Goal: Task Accomplishment & Management: Use online tool/utility

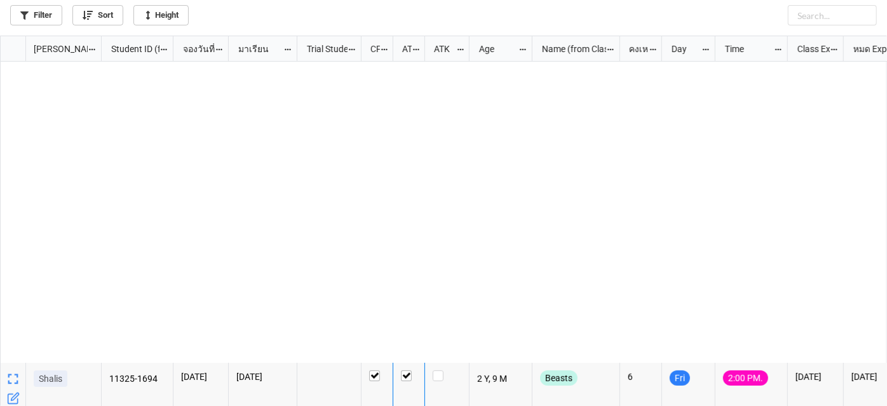
scroll to position [364, 880]
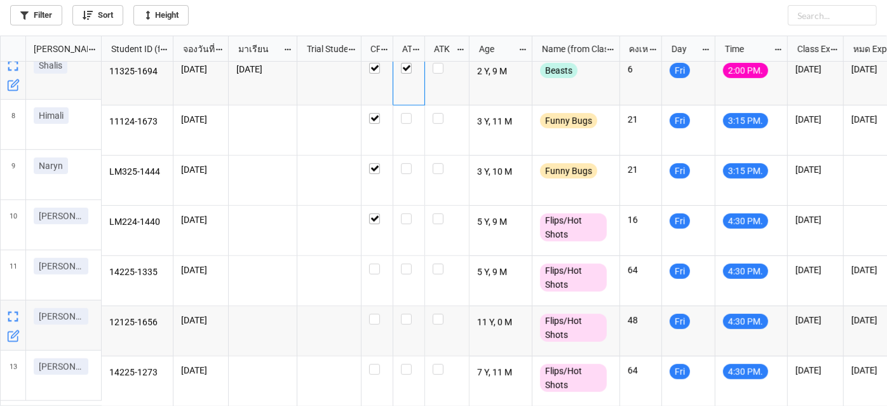
click at [17, 340] on icon "grid" at bounding box center [13, 337] width 10 height 10
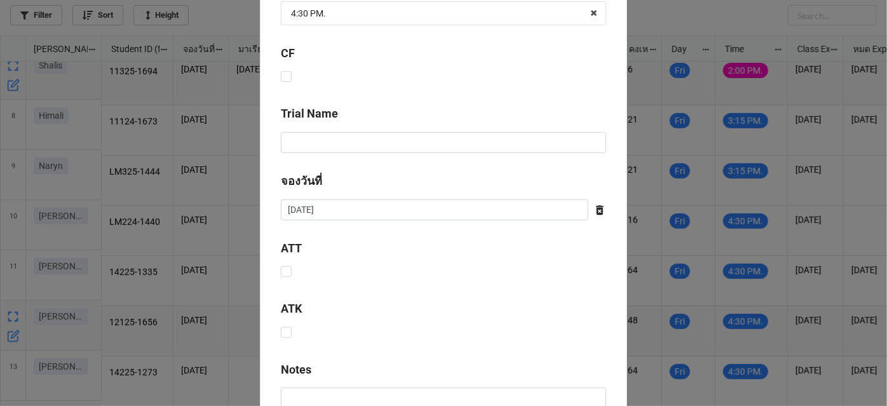
scroll to position [639, 0]
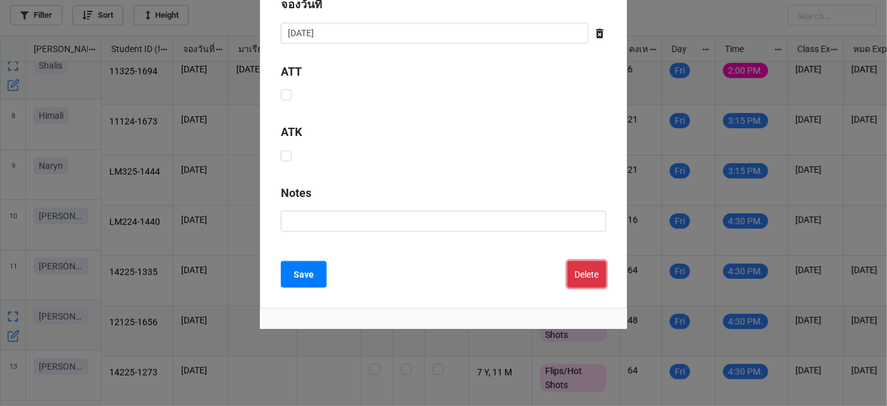
click at [591, 274] on button "Delete" at bounding box center [587, 274] width 39 height 27
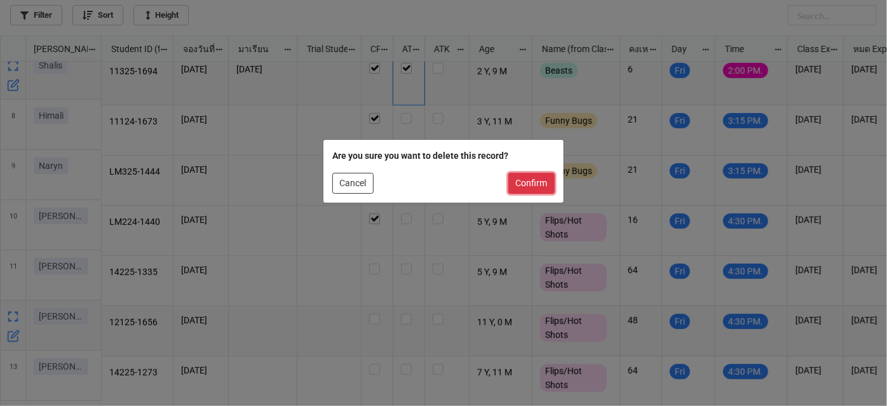
click at [536, 180] on button "Confirm" at bounding box center [531, 184] width 46 height 22
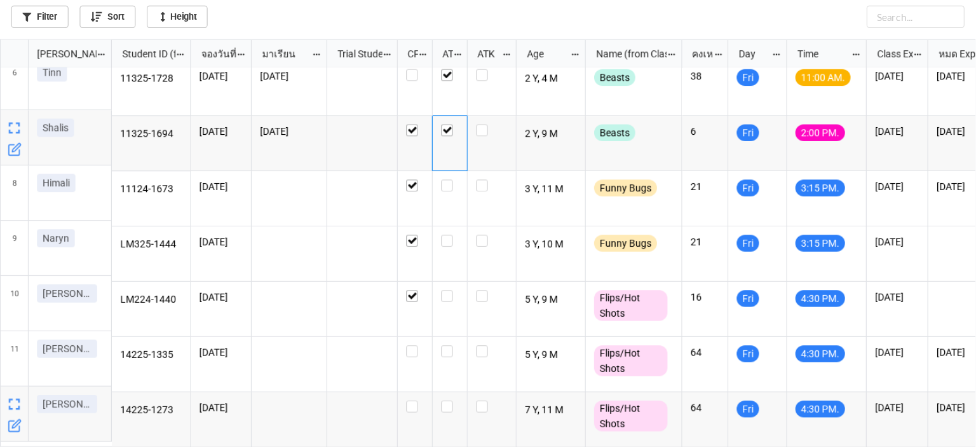
scroll to position [263, 0]
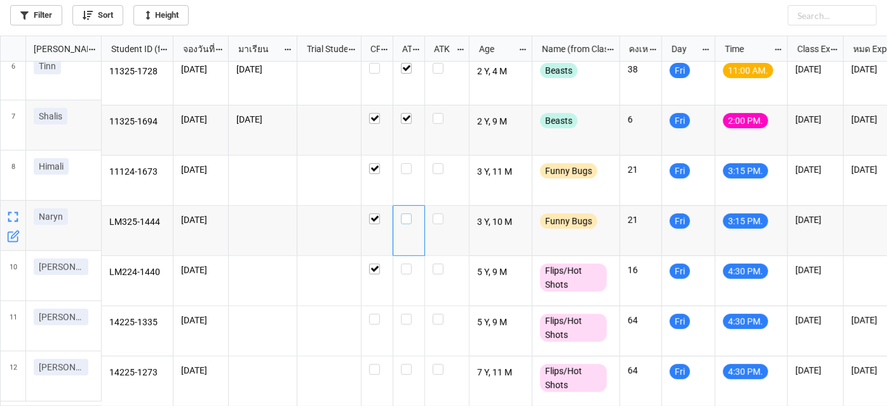
click at [414, 214] on div "grid" at bounding box center [409, 219] width 16 height 11
click at [407, 174] on div "grid" at bounding box center [409, 181] width 32 height 50
click at [408, 163] on label "grid" at bounding box center [409, 163] width 16 height 0
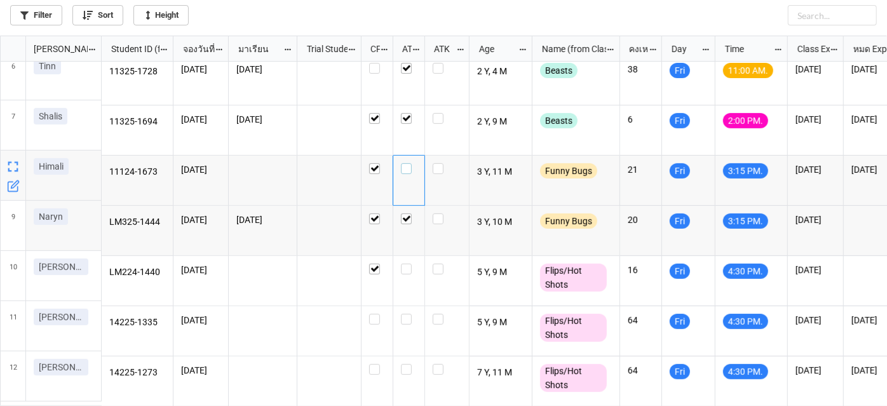
click at [408, 163] on label "grid" at bounding box center [409, 163] width 16 height 0
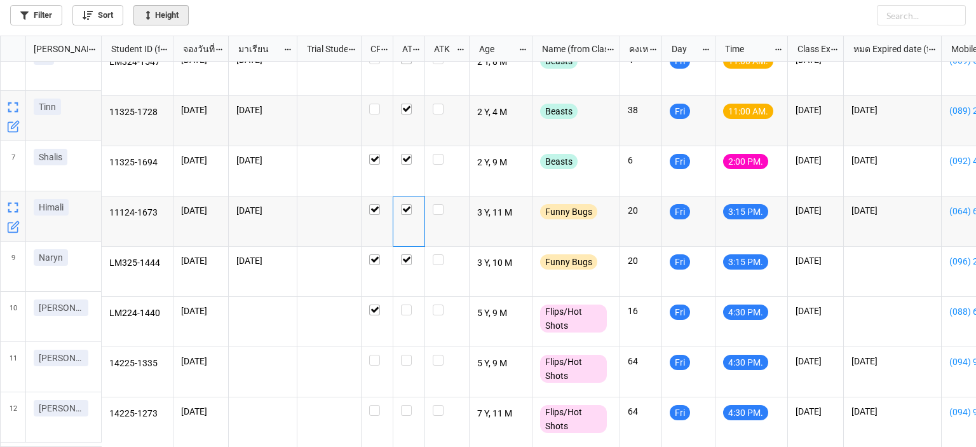
scroll to position [404, 969]
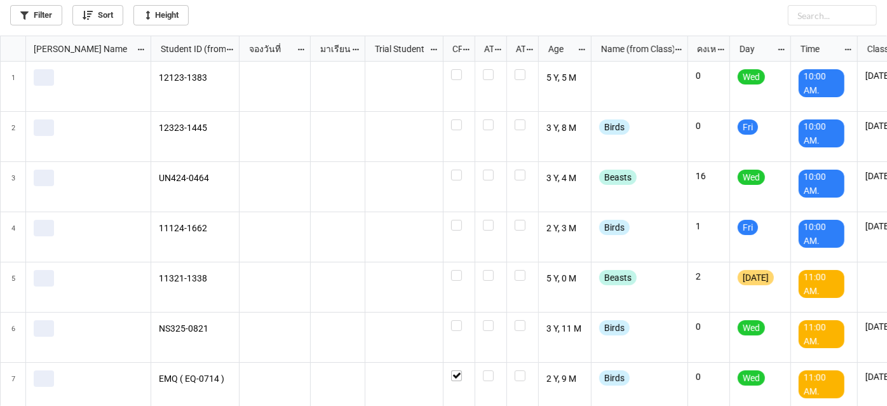
scroll to position [364, 880]
click at [57, 19] on link "Filter" at bounding box center [36, 15] width 52 height 20
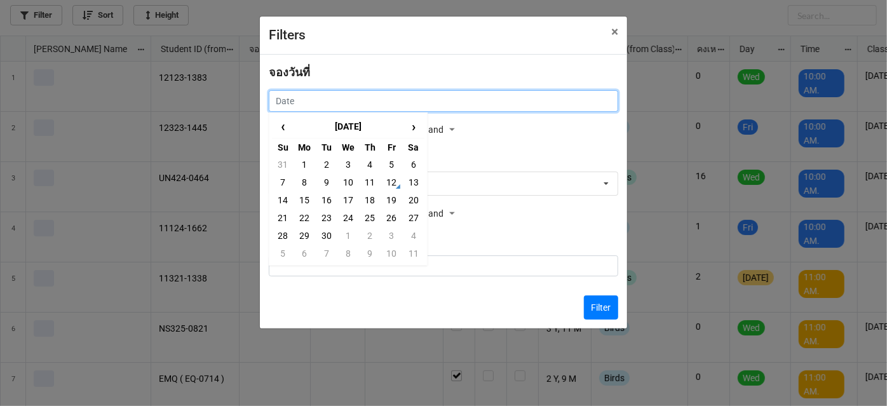
click at [503, 102] on input "text" at bounding box center [444, 101] width 350 height 22
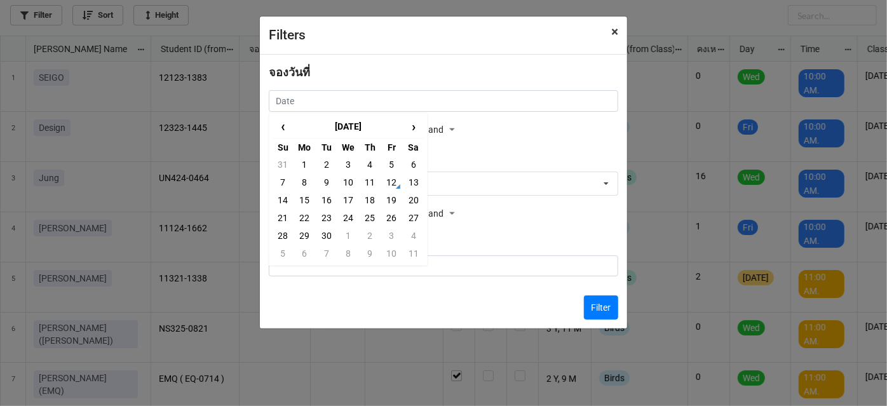
click at [611, 32] on span "×" at bounding box center [614, 31] width 7 height 15
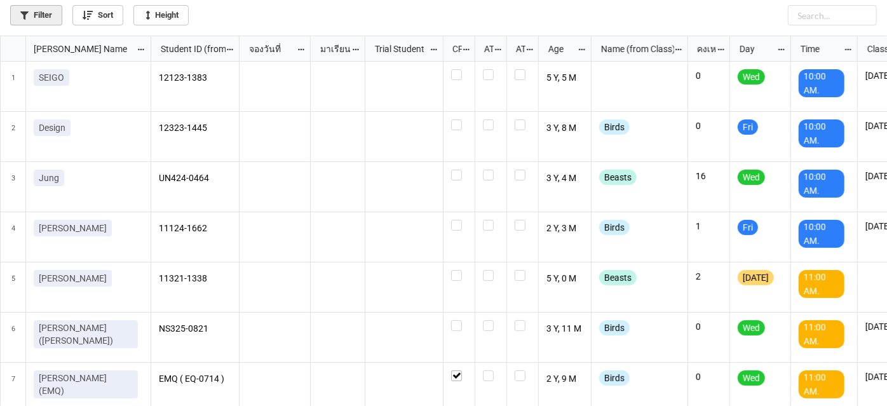
click at [36, 8] on link "Filter" at bounding box center [36, 15] width 52 height 20
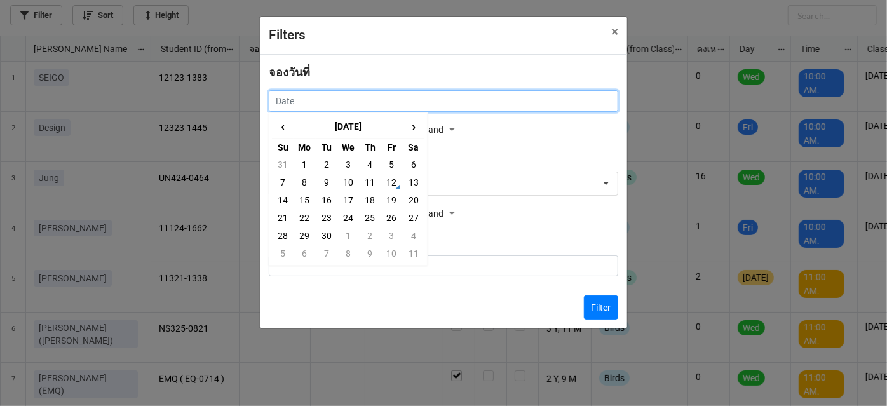
click at [548, 94] on input "text" at bounding box center [444, 101] width 350 height 22
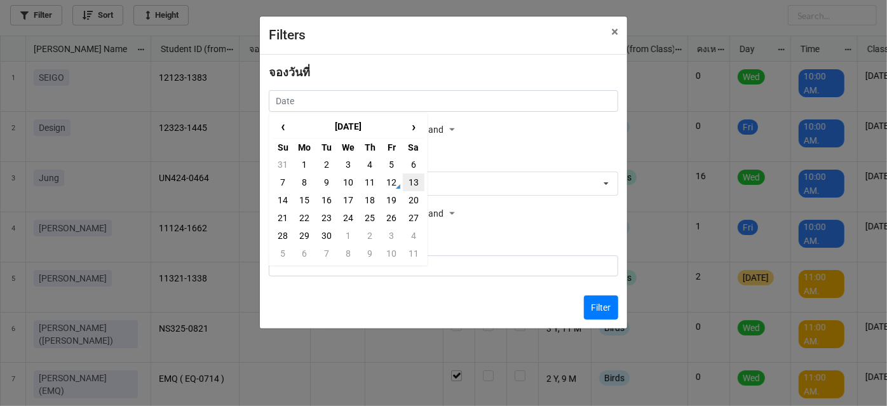
click at [406, 190] on td "13" at bounding box center [414, 183] width 22 height 18
type input "[DATE]"
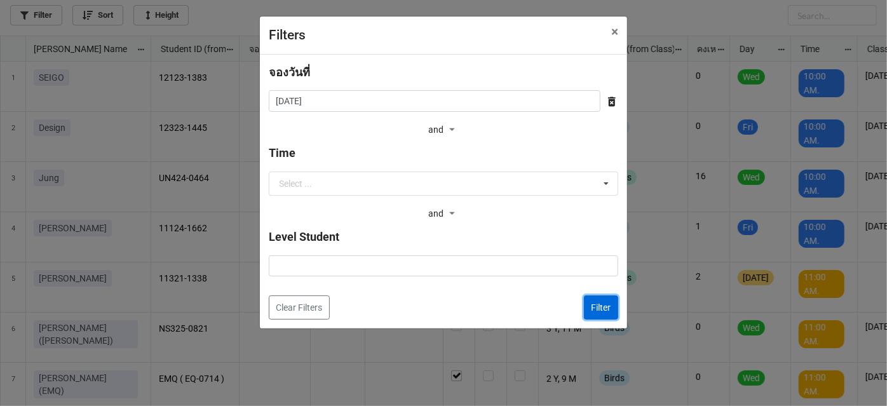
click at [601, 311] on button "Filter" at bounding box center [601, 308] width 34 height 24
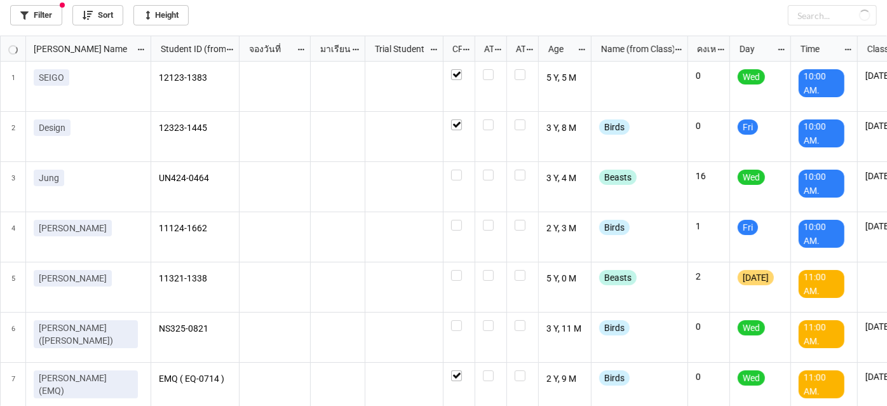
checkbox input "true"
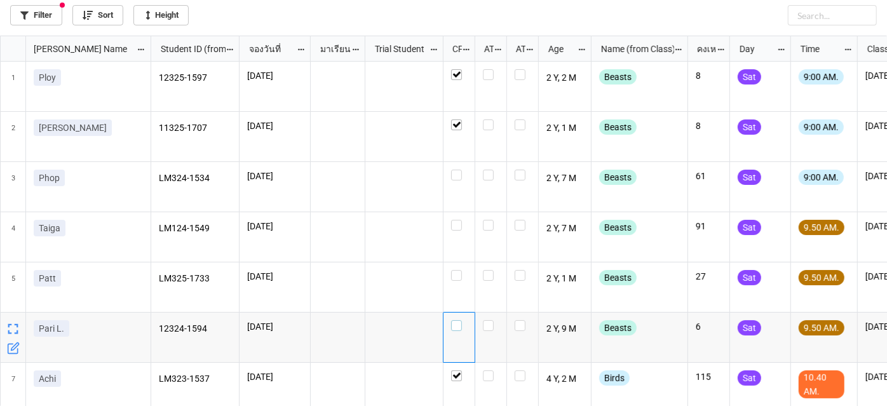
click at [460, 320] on label "grid" at bounding box center [459, 320] width 16 height 0
click at [461, 270] on label "grid" at bounding box center [459, 270] width 16 height 0
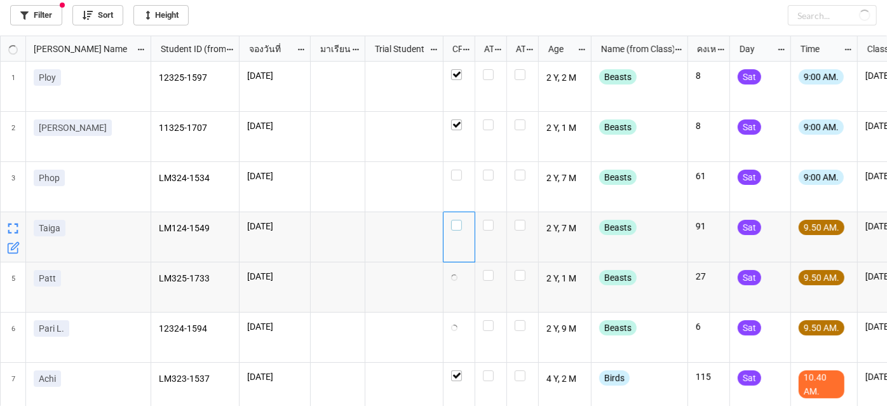
click at [456, 220] on label "grid" at bounding box center [459, 220] width 16 height 0
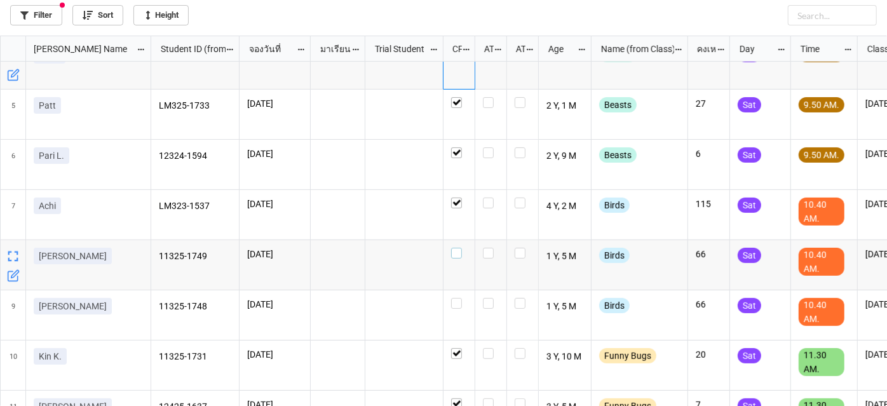
click at [458, 248] on label "grid" at bounding box center [459, 248] width 16 height 0
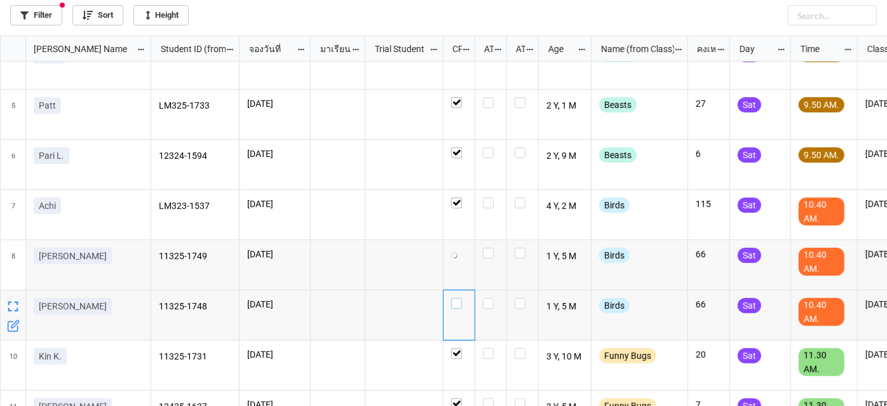
click at [459, 298] on label "grid" at bounding box center [459, 298] width 16 height 0
